Goal: Task Accomplishment & Management: Use online tool/utility

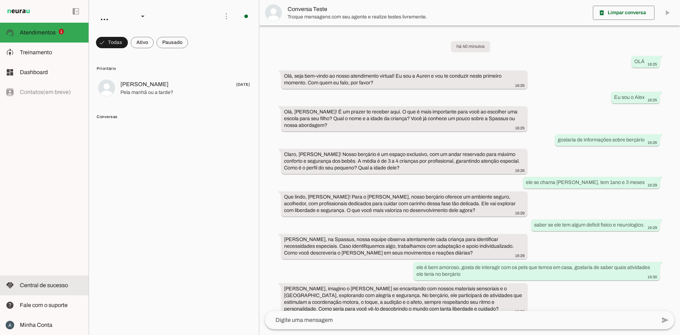
scroll to position [101, 0]
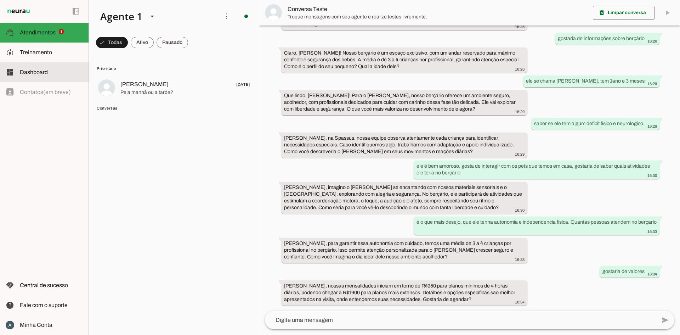
click at [30, 74] on span "Dashboard" at bounding box center [34, 72] width 28 height 6
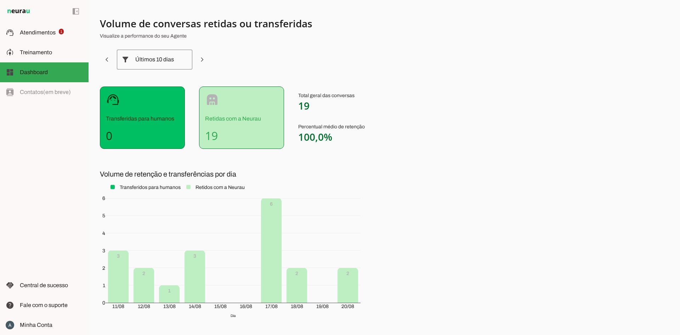
click at [184, 61] on slot at bounding box center [184, 59] width 8 height 8
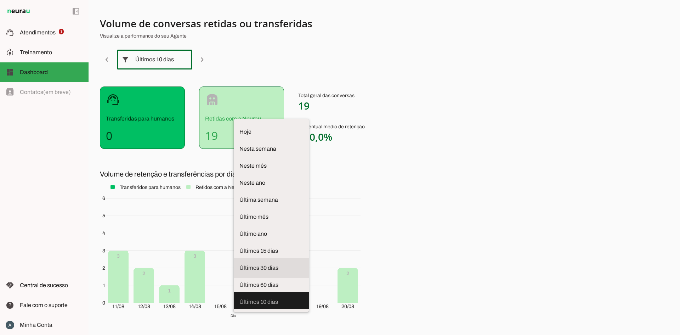
click at [239, 263] on span "Últimos 30 dias" at bounding box center [271, 267] width 64 height 8
type md-outlined-select "last-thirty-days"
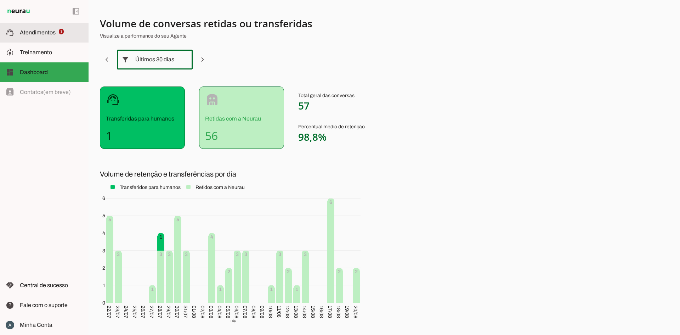
drag, startPoint x: 19, startPoint y: 32, endPoint x: 84, endPoint y: 56, distance: 69.5
click at [19, 32] on md-item "support_agent Atendimentos Atendimentos 1" at bounding box center [44, 33] width 89 height 20
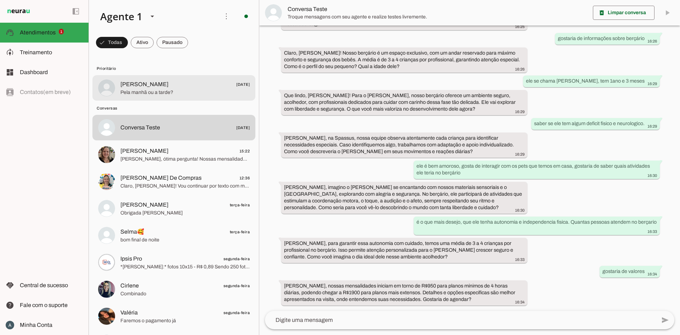
scroll to position [101, 0]
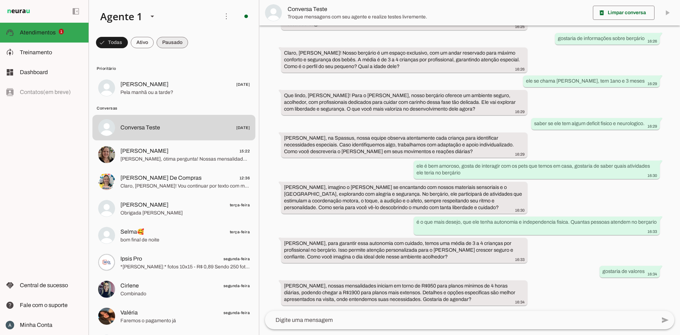
click at [128, 47] on span at bounding box center [112, 42] width 32 height 17
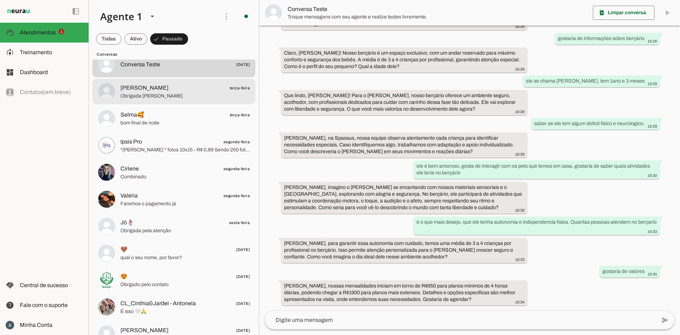
scroll to position [0, 0]
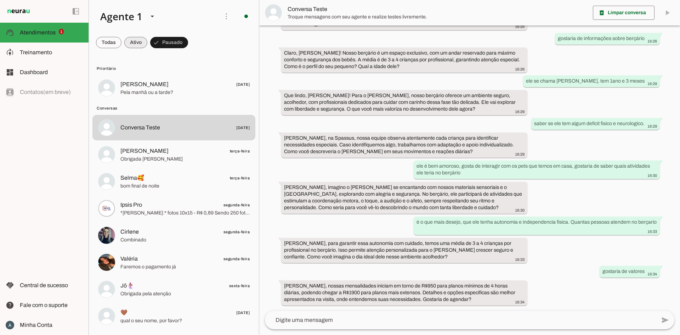
click at [121, 43] on span at bounding box center [108, 42] width 25 height 17
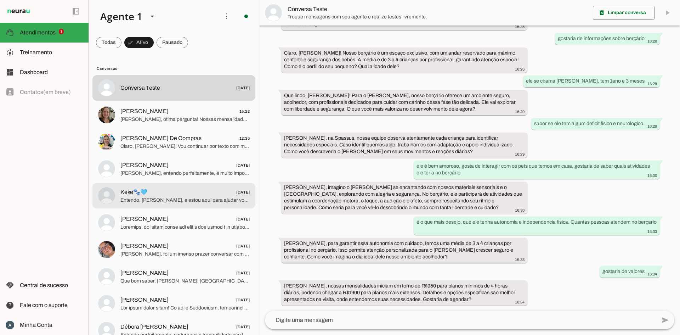
click at [187, 201] on span "Entendo, [PERSON_NAME], e estou aqui para ajudar você com tudo que precisar. Vo…" at bounding box center [184, 200] width 129 height 7
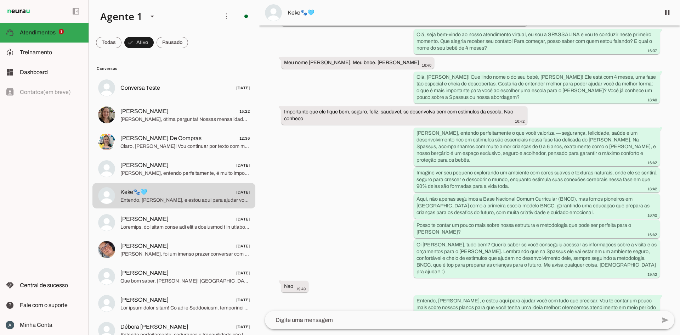
scroll to position [475, 0]
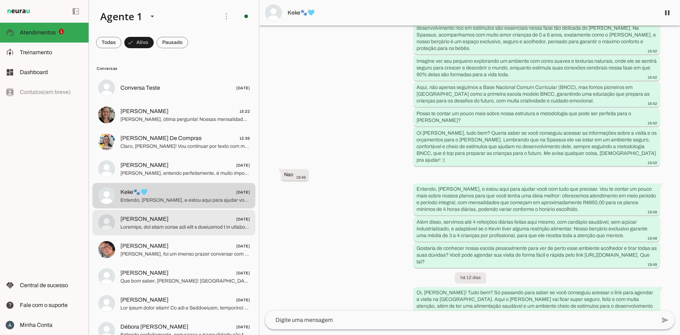
click at [152, 225] on span at bounding box center [184, 226] width 129 height 7
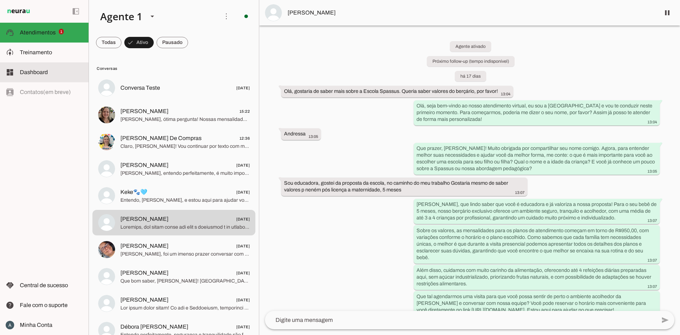
click at [55, 74] on slot at bounding box center [51, 72] width 63 height 8
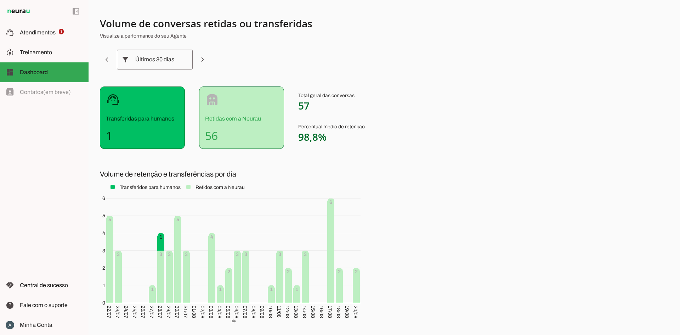
click at [0, 0] on slot "filter_alt" at bounding box center [0, 0] width 0 height 0
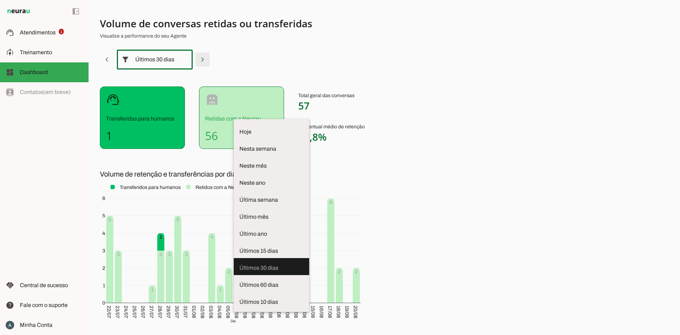
click at [115, 56] on span at bounding box center [106, 59] width 17 height 17
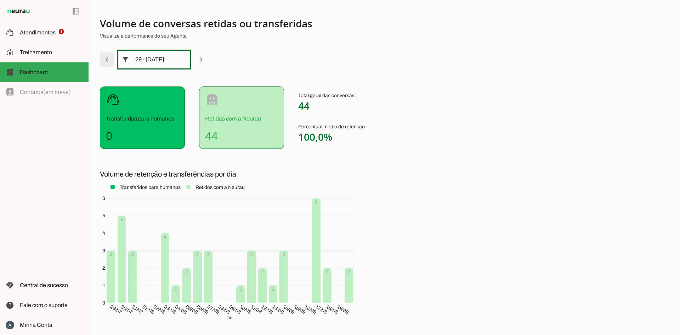
click at [111, 57] on span at bounding box center [106, 59] width 17 height 17
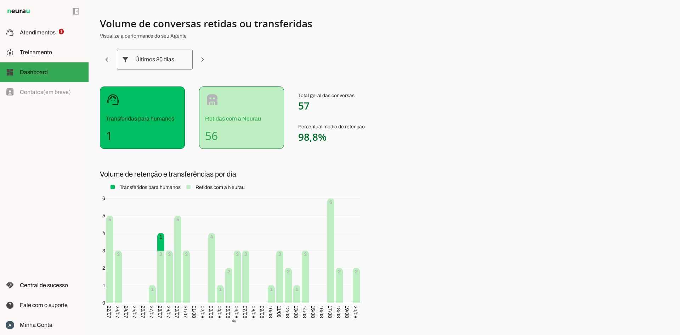
scroll to position [36, 0]
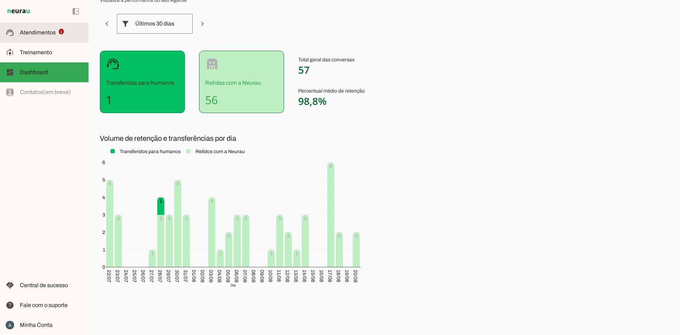
click at [37, 30] on span "Atendimentos" at bounding box center [38, 32] width 36 height 6
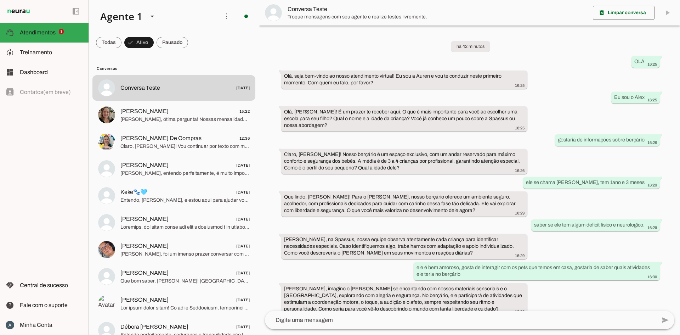
scroll to position [101, 0]
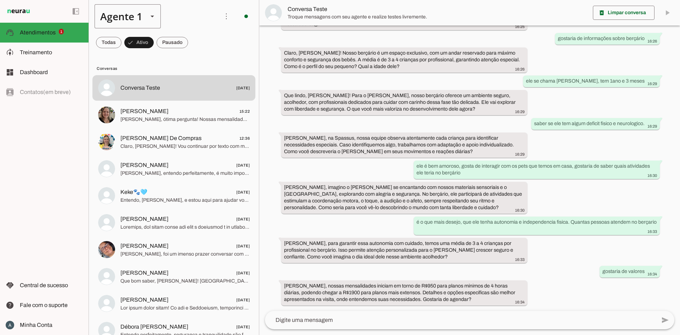
click at [138, 18] on div "Agente 1" at bounding box center [119, 16] width 48 height 24
click at [189, 73] on slot at bounding box center [222, 59] width 66 height 48
click at [220, 17] on span at bounding box center [226, 16] width 17 height 17
click at [305, 42] on md-item "Ativar chats em massa" at bounding box center [325, 43] width 40 height 34
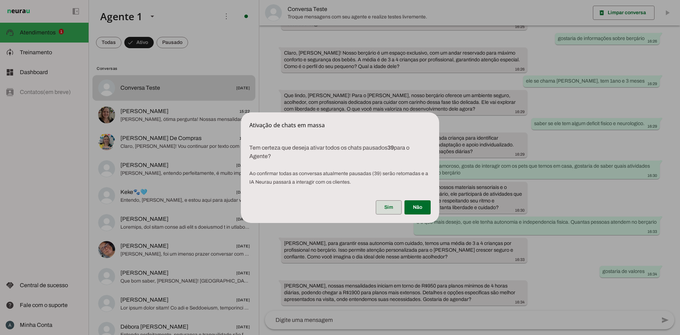
click at [385, 208] on span at bounding box center [389, 207] width 26 height 17
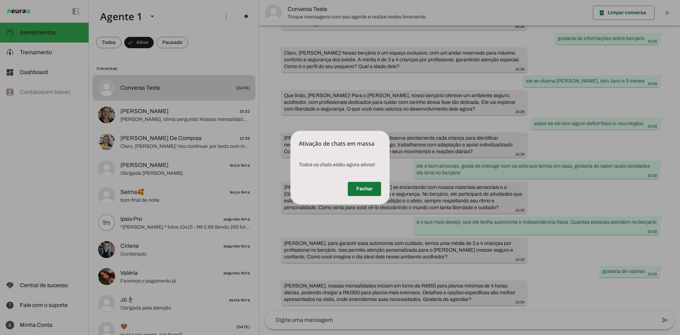
click at [375, 188] on span at bounding box center [364, 188] width 33 height 17
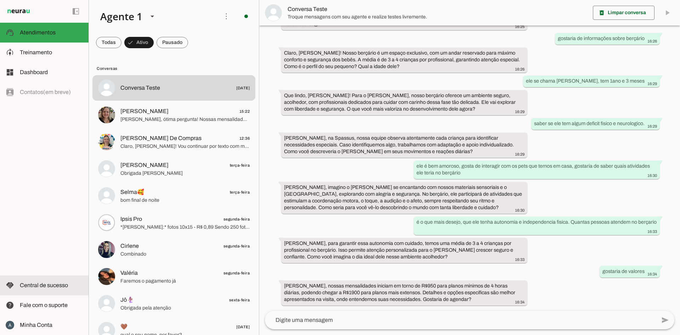
click at [45, 291] on md-item "handshake Central de sucesso Central de sucesso" at bounding box center [44, 285] width 89 height 20
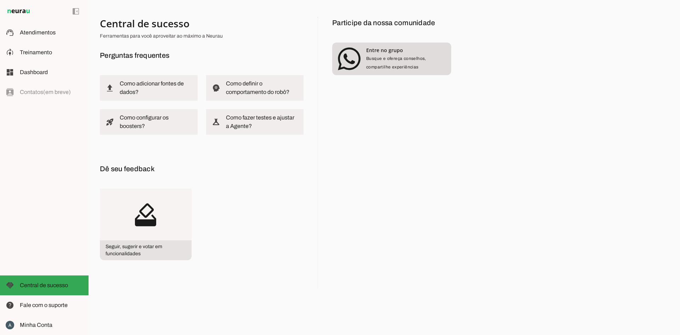
click at [352, 54] on img at bounding box center [349, 58] width 23 height 23
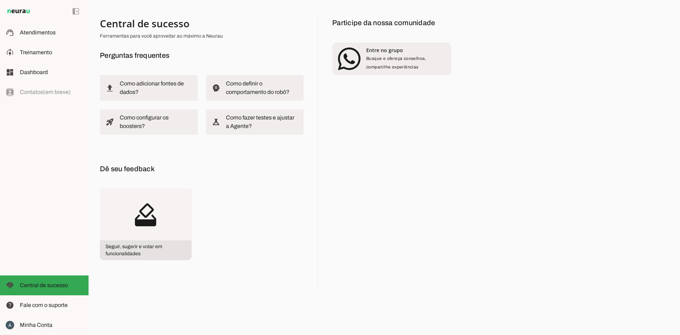
click at [44, 146] on div "left_panel_open left_panel_close" at bounding box center [44, 167] width 89 height 335
click at [37, 321] on slot at bounding box center [51, 324] width 63 height 8
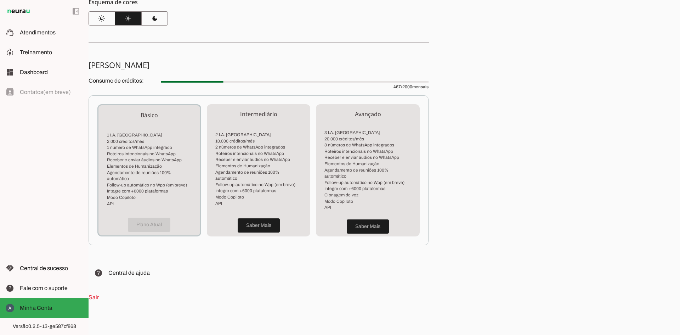
scroll to position [103, 0]
